Goal: Transaction & Acquisition: Purchase product/service

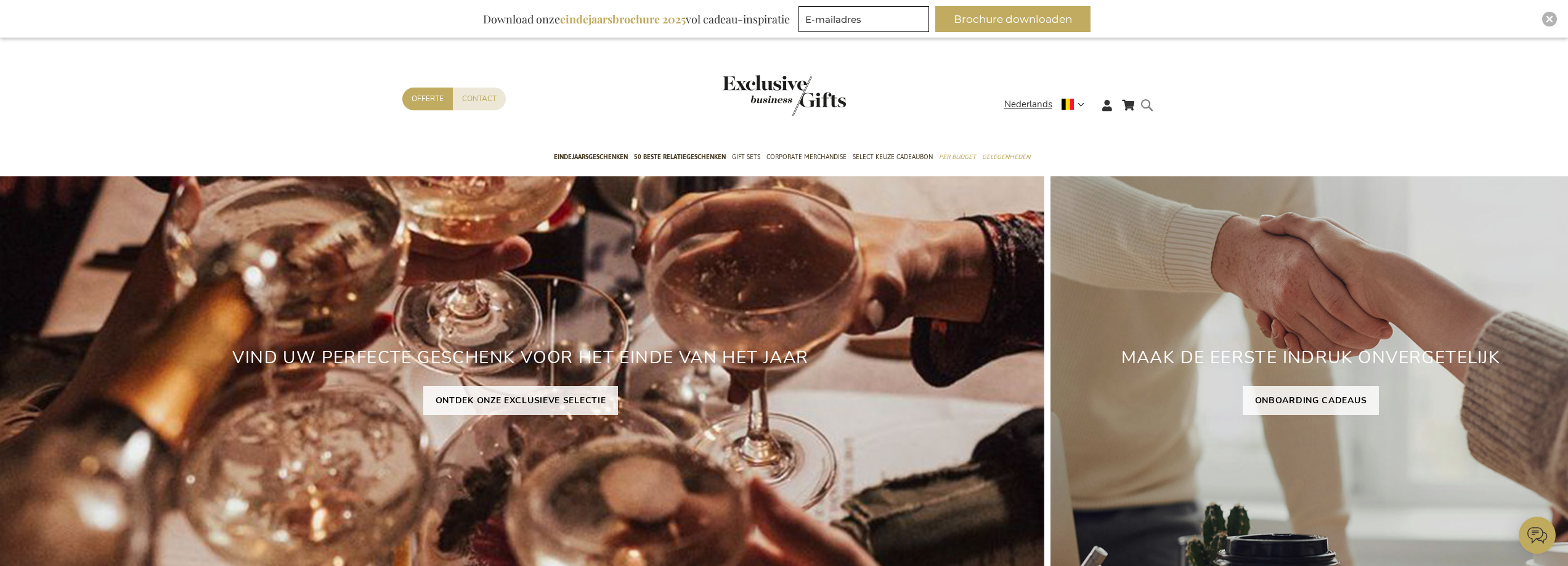
click at [1147, 108] on form "Search Search" at bounding box center [1151, 115] width 12 height 35
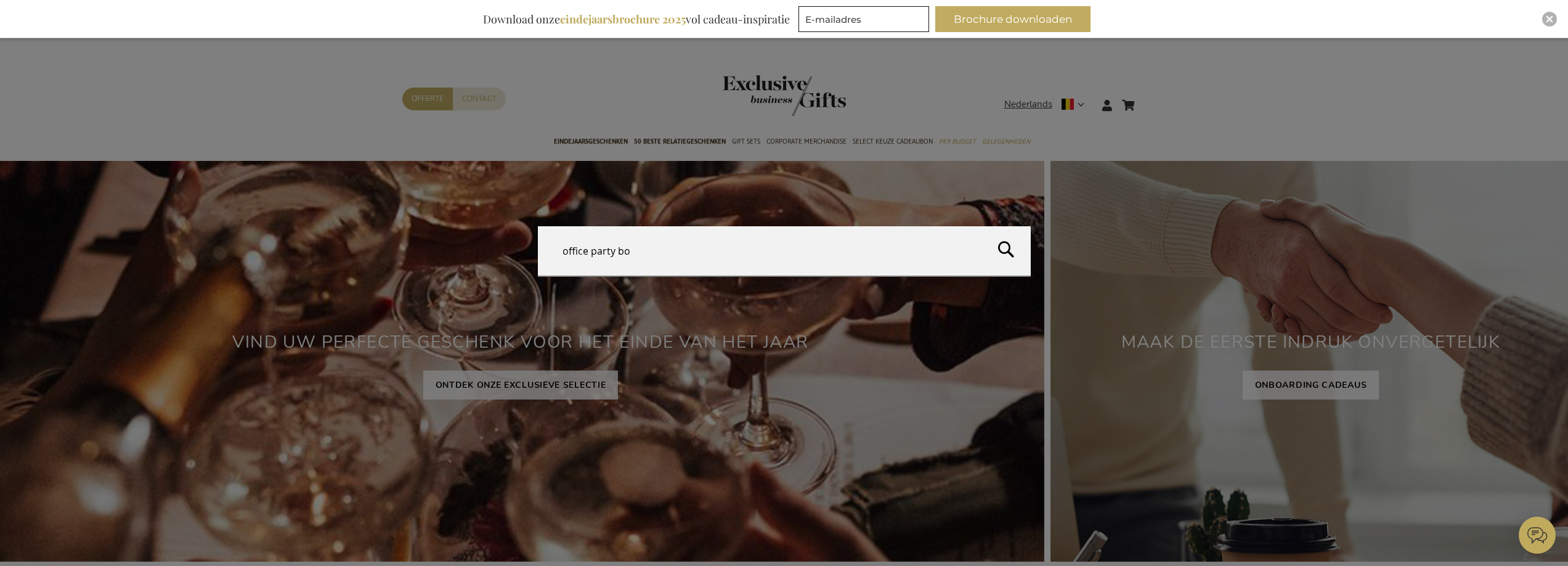
type input "office party box"
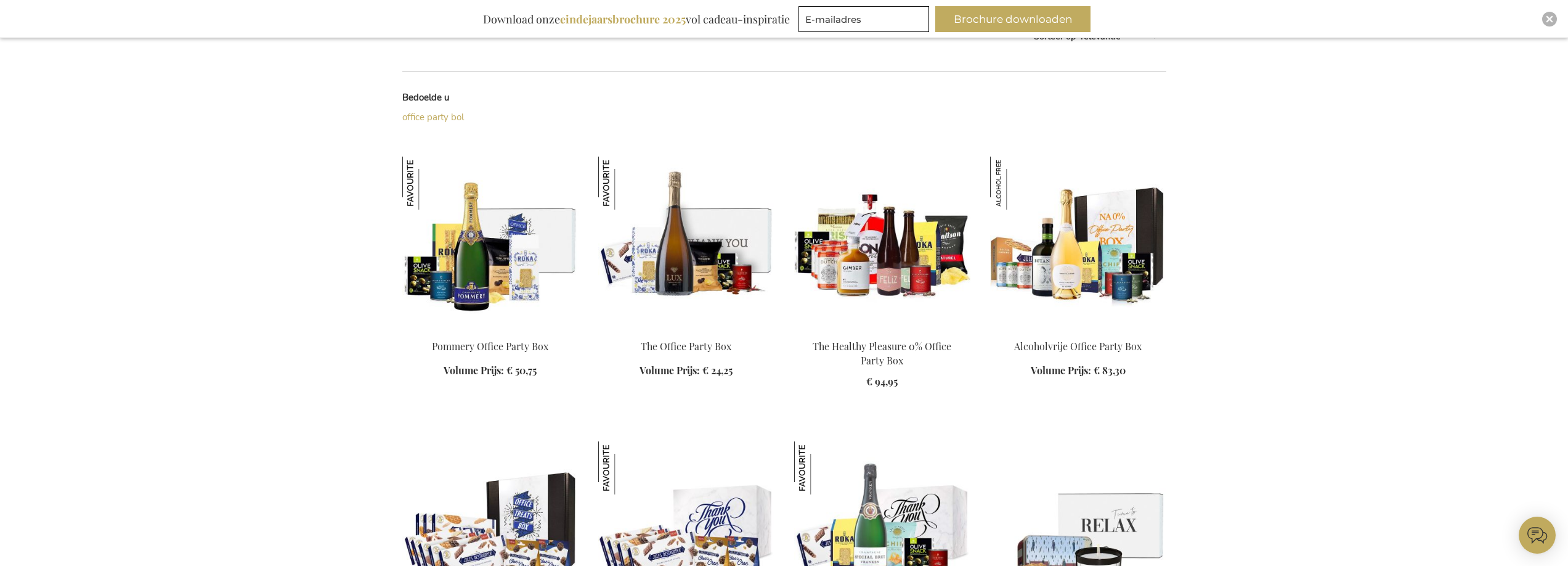
scroll to position [312, 0]
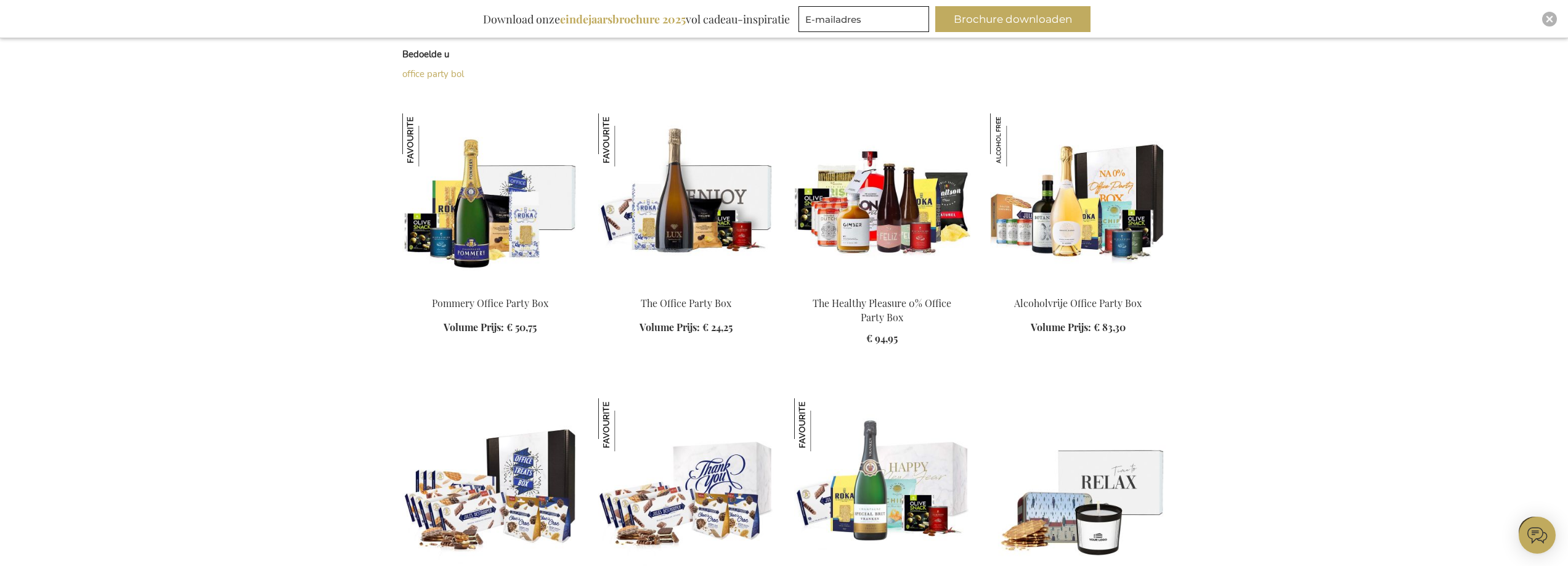
click at [700, 224] on img at bounding box center [686, 199] width 176 height 173
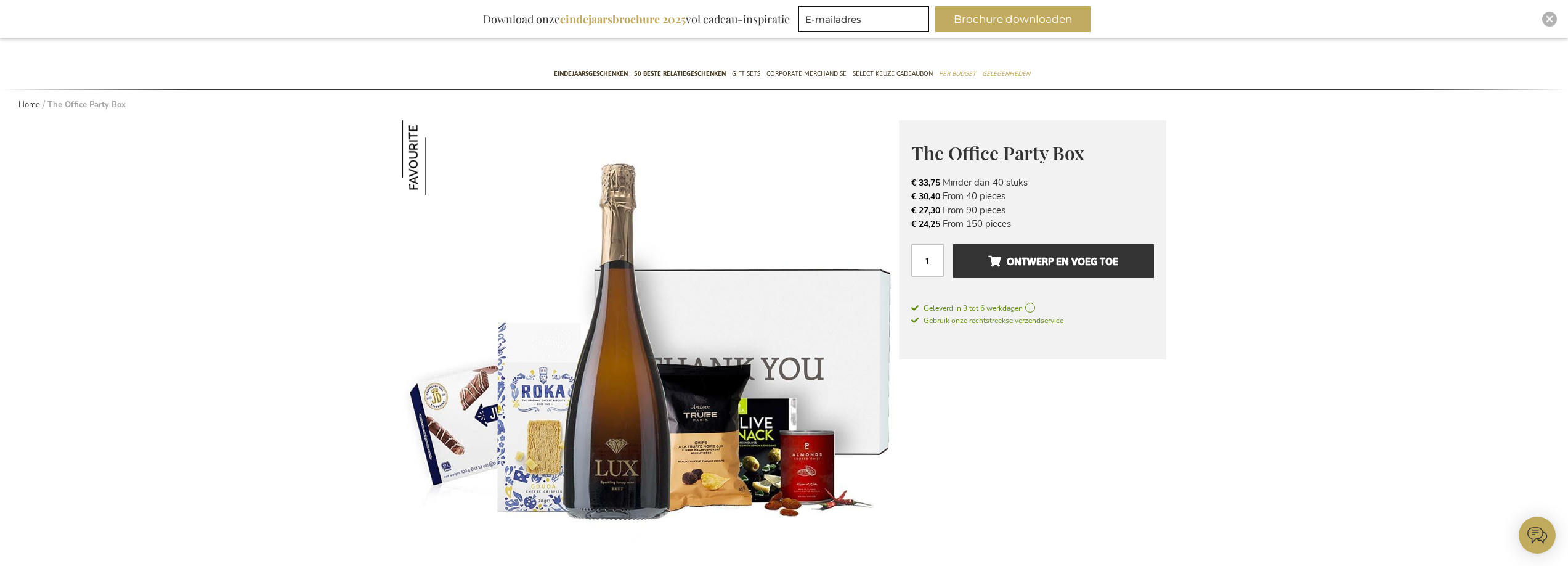
scroll to position [90, 0]
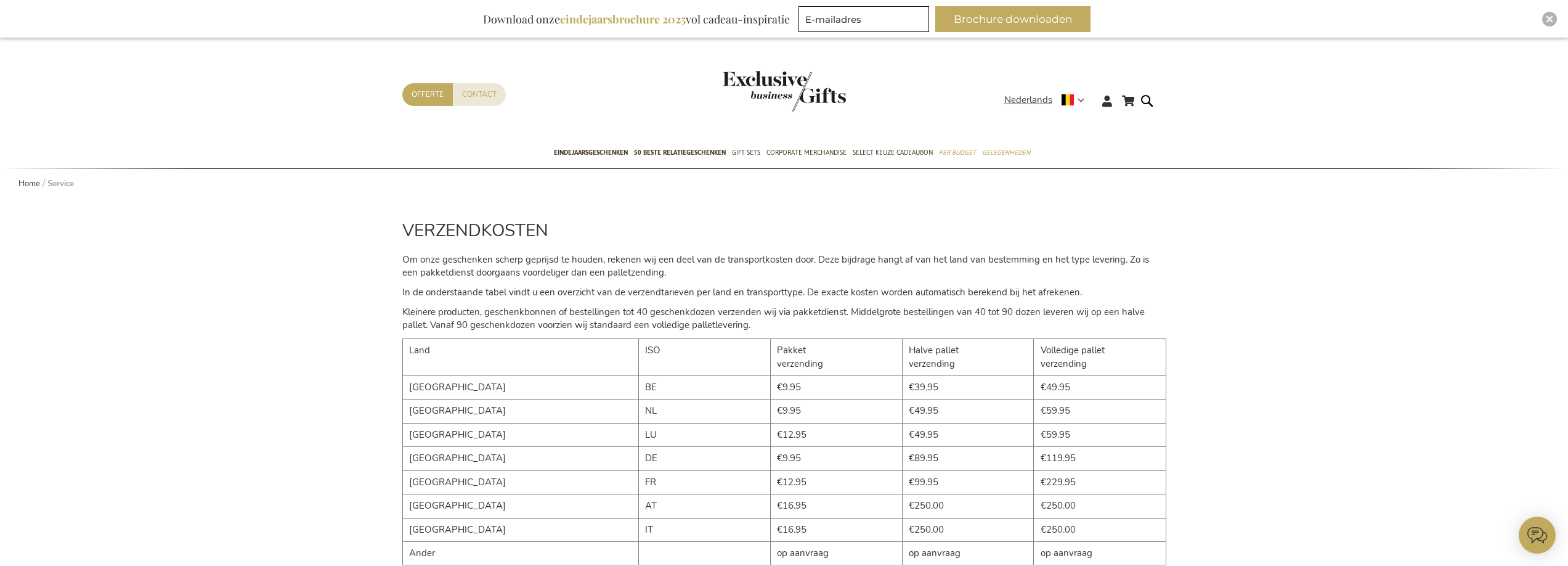
scroll to position [12, 0]
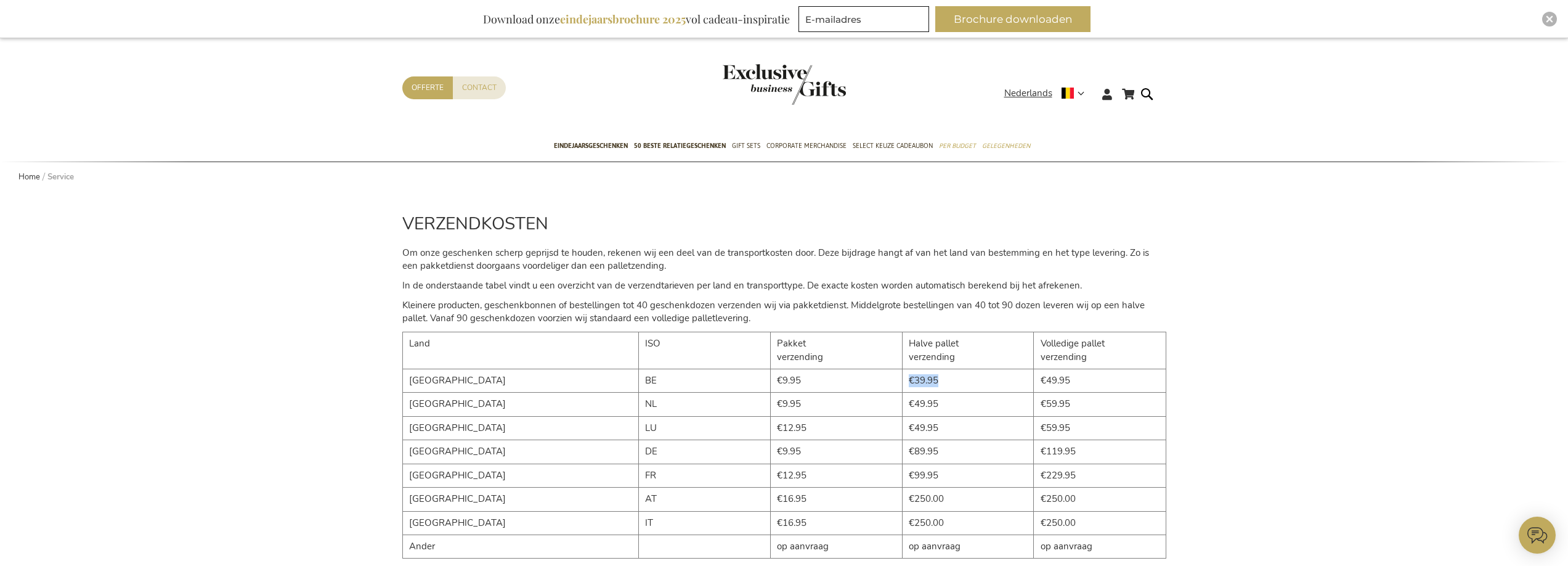
drag, startPoint x: 898, startPoint y: 382, endPoint x: 911, endPoint y: 382, distance: 13.0
click at [911, 382] on td "€39.95" at bounding box center [967, 381] width 132 height 23
drag, startPoint x: 1067, startPoint y: 381, endPoint x: 1013, endPoint y: 379, distance: 54.0
click at [1034, 379] on td "€49.95" at bounding box center [1099, 381] width 132 height 23
click at [1100, 382] on td "€49.95" at bounding box center [1099, 381] width 132 height 23
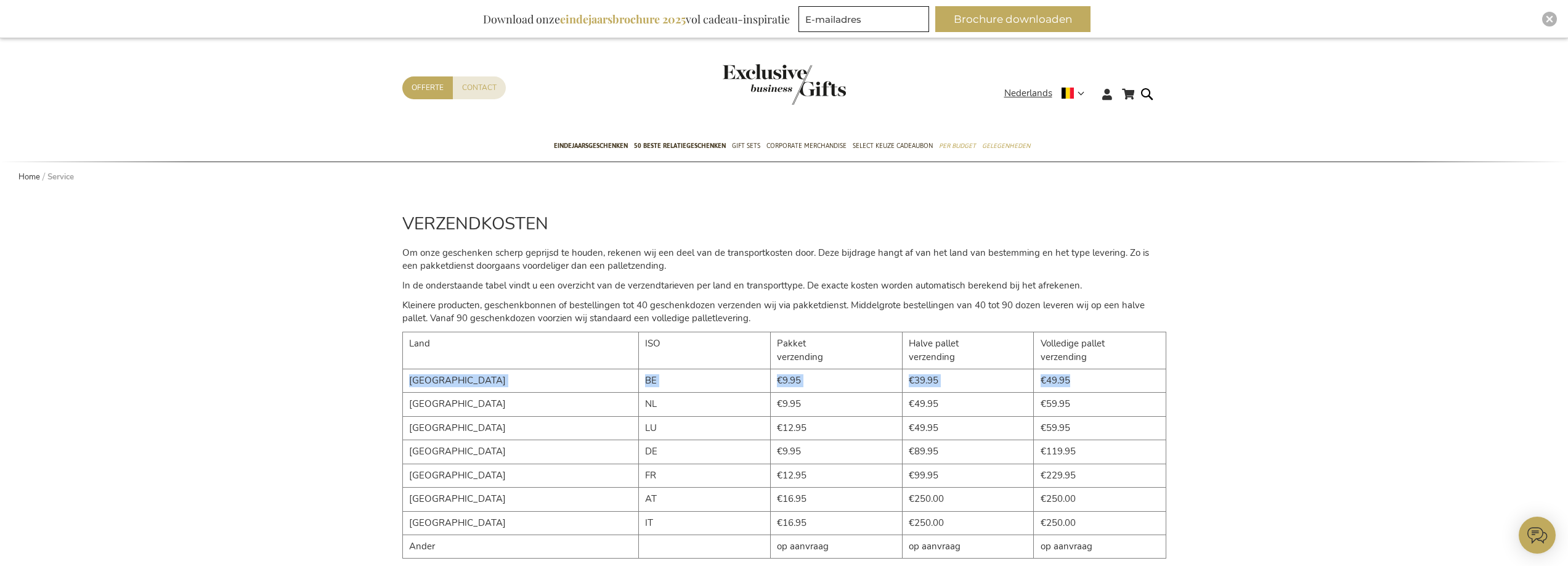
drag, startPoint x: 1040, startPoint y: 380, endPoint x: 391, endPoint y: 379, distance: 649.0
click at [400, 380] on div "VERZENDKOSTEN Om onze geschenken scherp geprijsd te houden, rekenen wij een dee…" at bounding box center [784, 384] width 777 height 385
click at [574, 306] on p "Kleinere producten, geschenkbonnen of bestellingen tot 40 geschenkdozen verzend…" at bounding box center [784, 312] width 765 height 27
drag, startPoint x: 631, startPoint y: 305, endPoint x: 710, endPoint y: 305, distance: 79.0
click at [710, 305] on p "Kleinere producten, geschenkbonnen of bestellingen tot 40 geschenkdozen verzend…" at bounding box center [784, 312] width 765 height 27
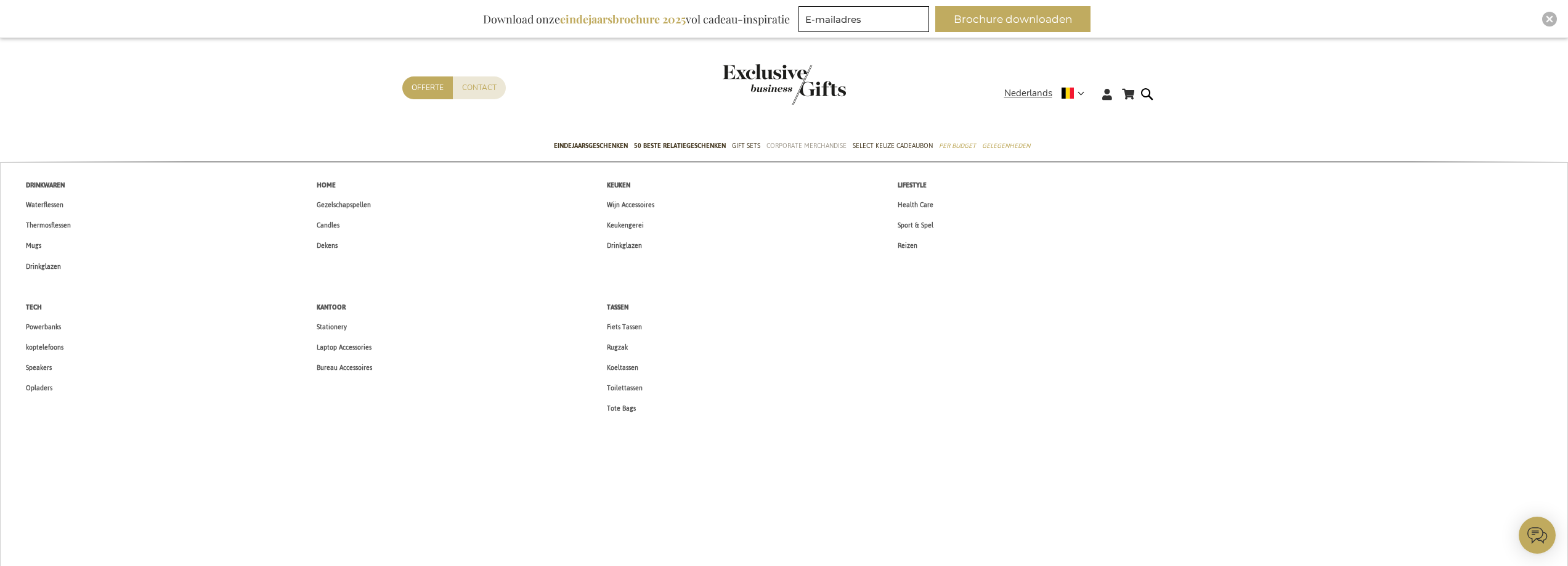
click at [813, 143] on span "Corporate Merchandise" at bounding box center [806, 145] width 80 height 13
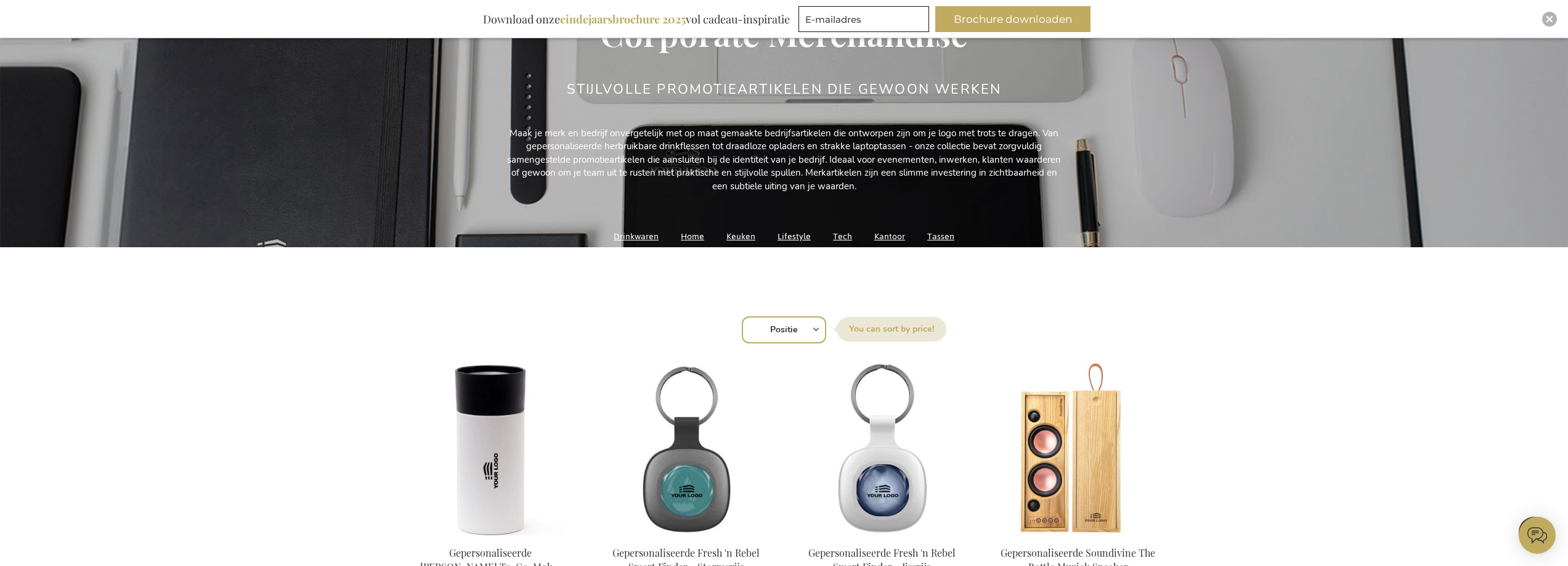
scroll to position [166, 0]
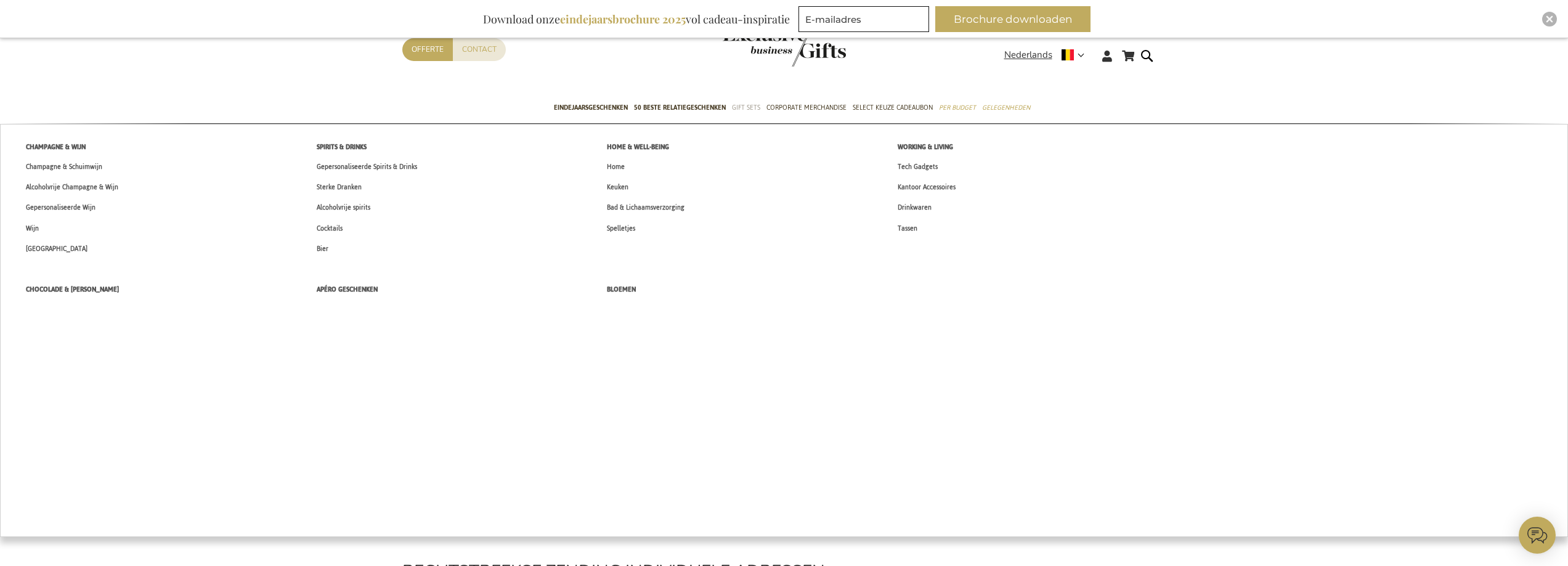
click at [744, 105] on span "Gift Sets" at bounding box center [746, 107] width 28 height 13
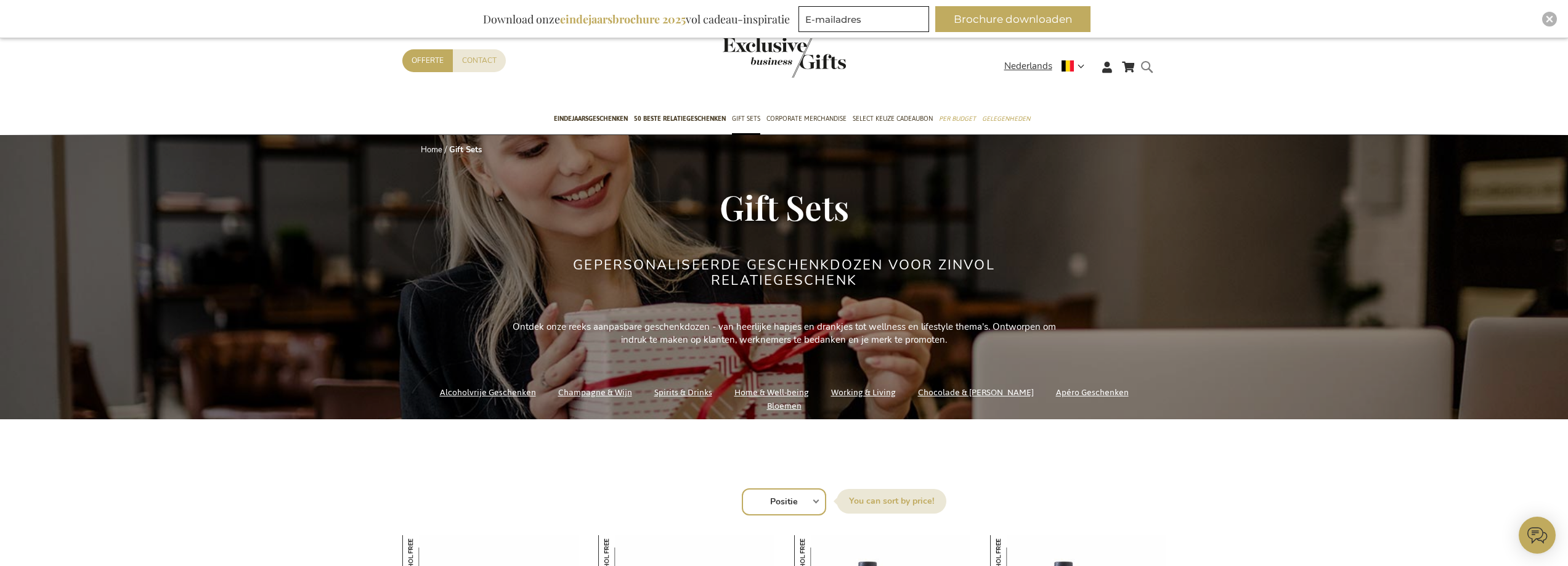
click at [1145, 66] on div "Search" at bounding box center [1151, 77] width 12 height 35
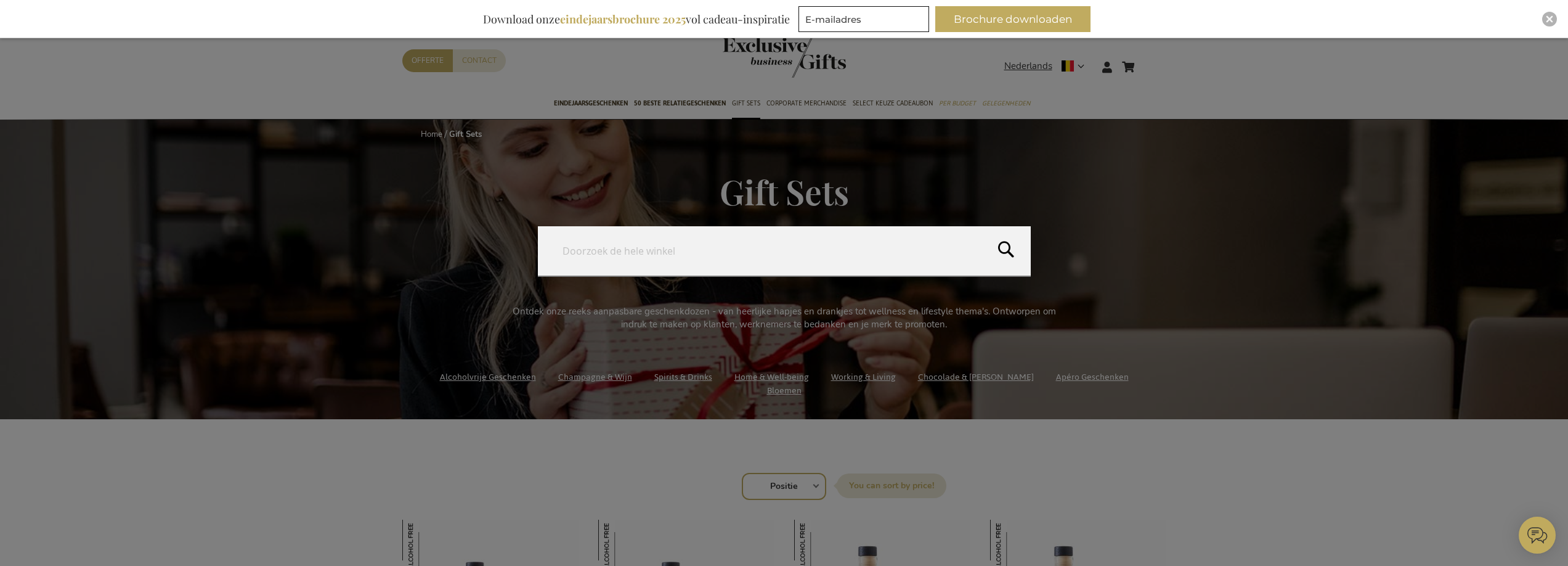
click at [1148, 59] on form "Search Search" at bounding box center [1151, 59] width 12 height 0
paste input "Sparkling Temptations Box"
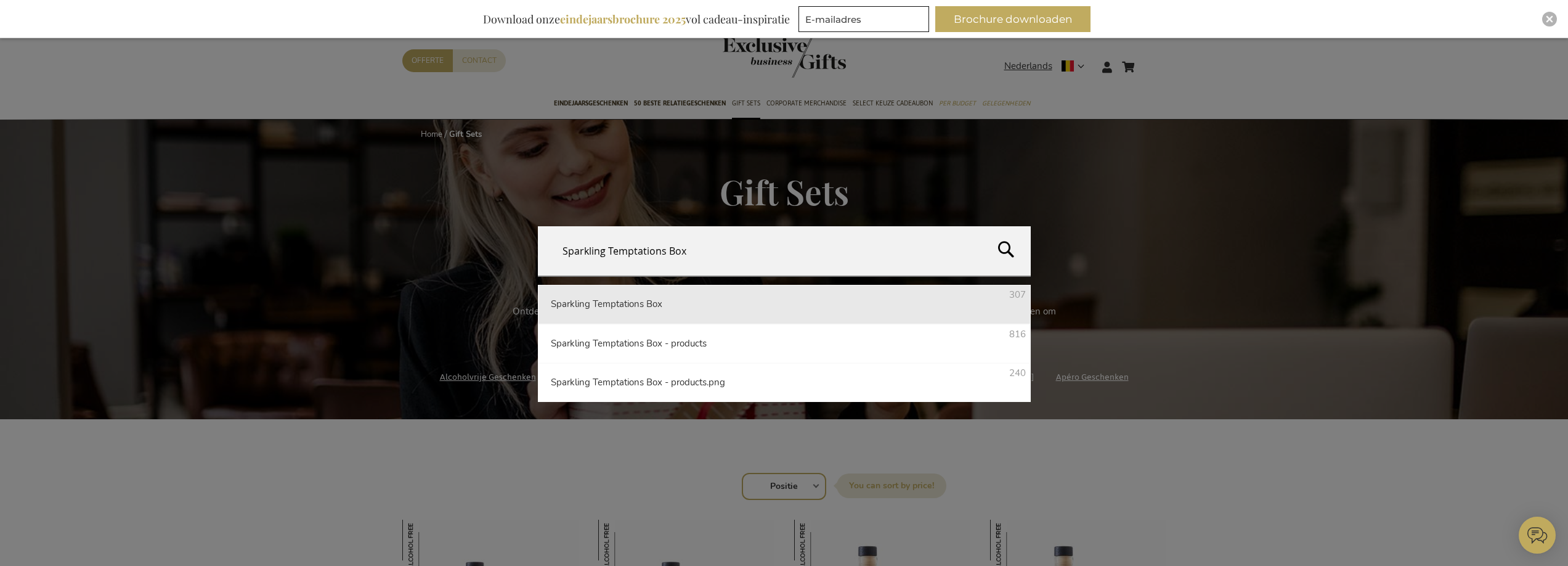
click at [1009, 248] on button "Search" at bounding box center [1275, 253] width 587 height 56
type input "Sparkling Temptations Box"
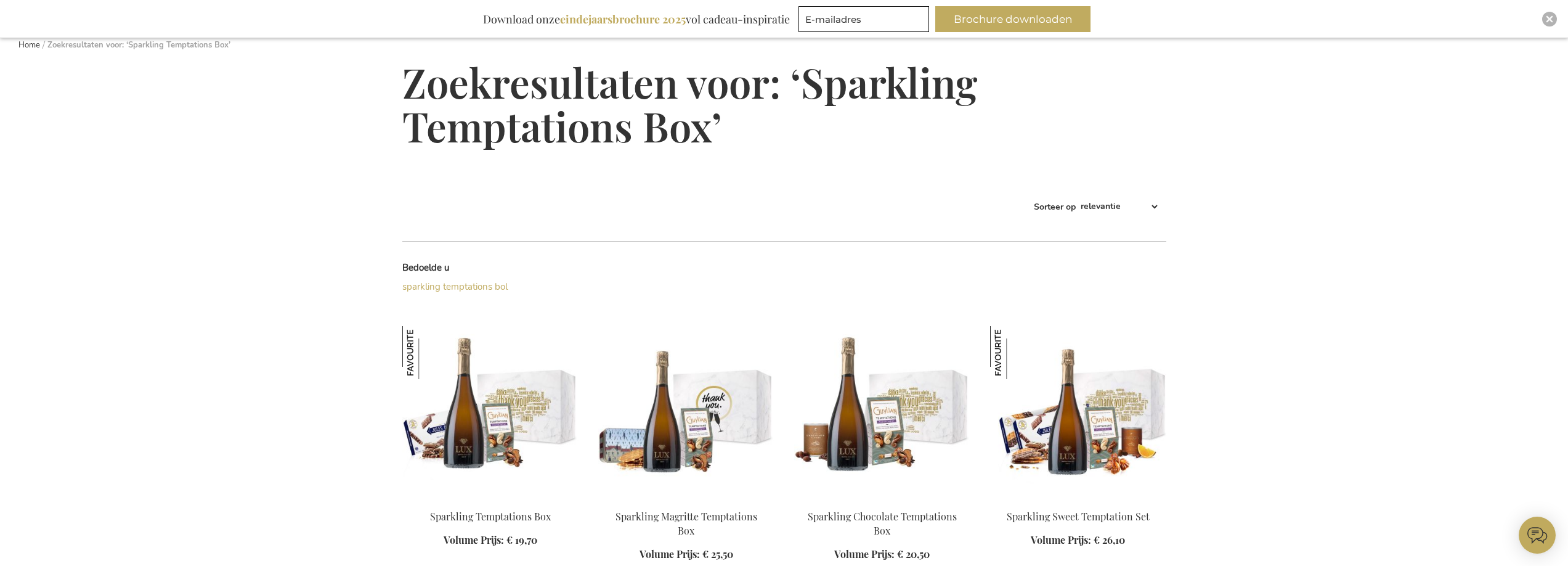
click at [514, 384] on img at bounding box center [490, 412] width 176 height 173
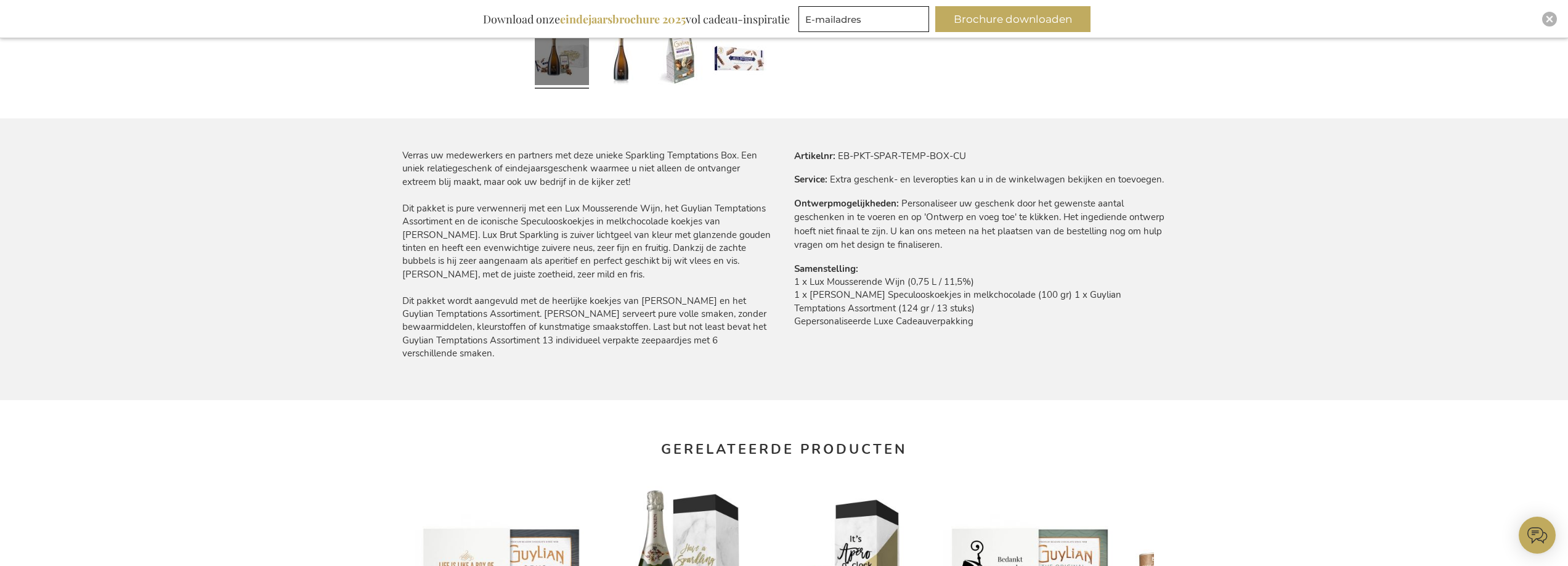
scroll to position [676, 0]
drag, startPoint x: 839, startPoint y: 155, endPoint x: 1053, endPoint y: 155, distance: 214.0
click at [1053, 155] on tr "Artikelnr EB-PKT-SPAR-TEMP-BOX-CU" at bounding box center [981, 156] width 372 height 13
copy td "EB-PKT-SPAR-TEMP-BOX-CU"
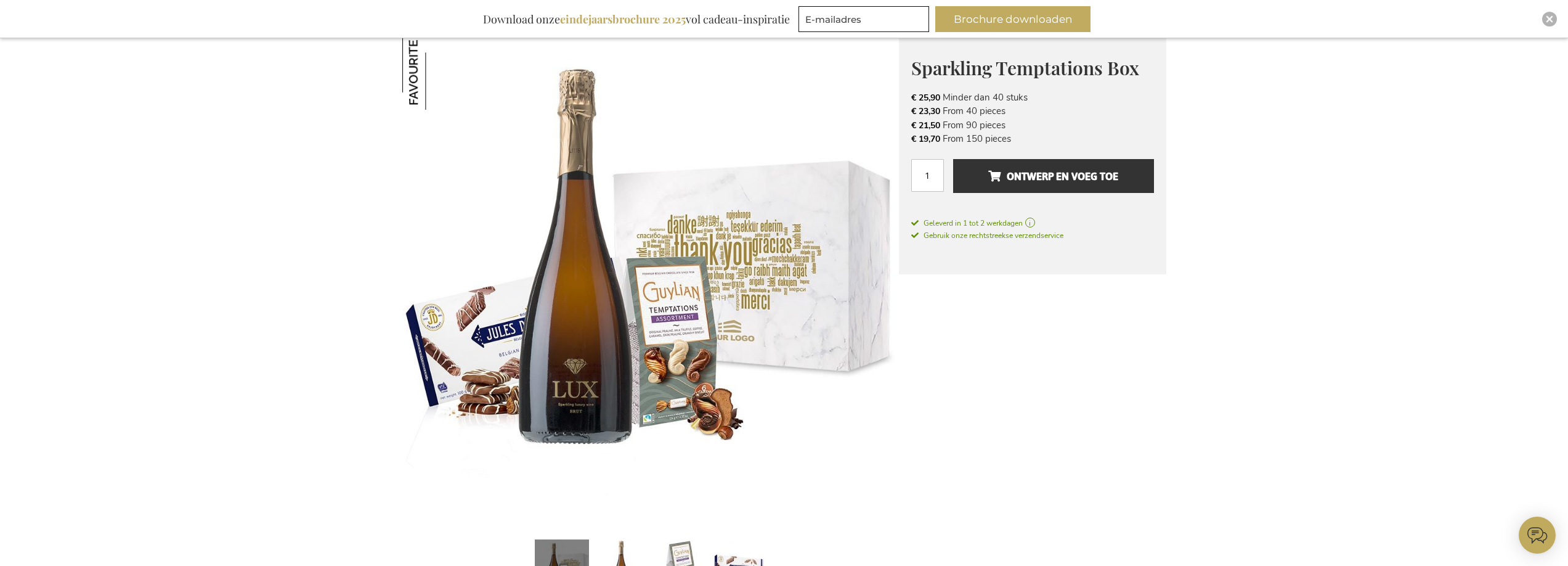
scroll to position [167, 0]
